Goal: Navigation & Orientation: Find specific page/section

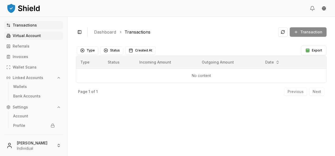
click at [34, 38] on link "Virtual Account" at bounding box center [33, 36] width 59 height 8
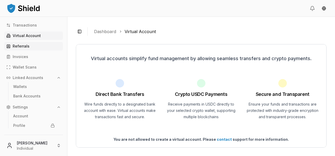
click at [32, 49] on link "Referrals" at bounding box center [33, 46] width 59 height 8
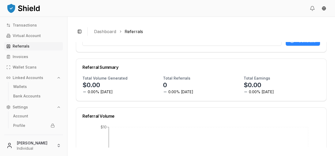
scroll to position [29, 0]
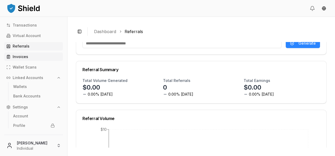
click at [24, 53] on link "Invoices" at bounding box center [33, 57] width 59 height 8
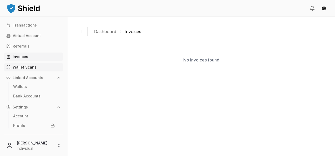
click at [29, 67] on p "Wallet Scans" at bounding box center [25, 68] width 24 height 4
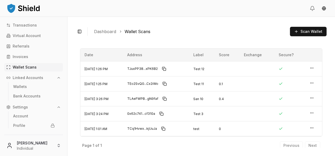
click at [27, 77] on p "Linked Accounts" at bounding box center [28, 78] width 31 height 4
click at [57, 78] on icon "button" at bounding box center [59, 78] width 4 height 4
click at [57, 77] on icon "button" at bounding box center [59, 78] width 4 height 4
click at [60, 89] on icon "button" at bounding box center [59, 88] width 4 height 4
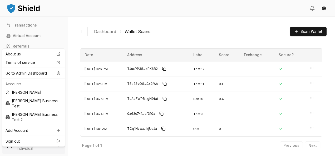
click at [44, 141] on html "Transactions Virtual Account Referrals Invoices Wallet Scans Linked Accounts Se…" at bounding box center [167, 78] width 335 height 156
